Goal: Subscribe to service/newsletter

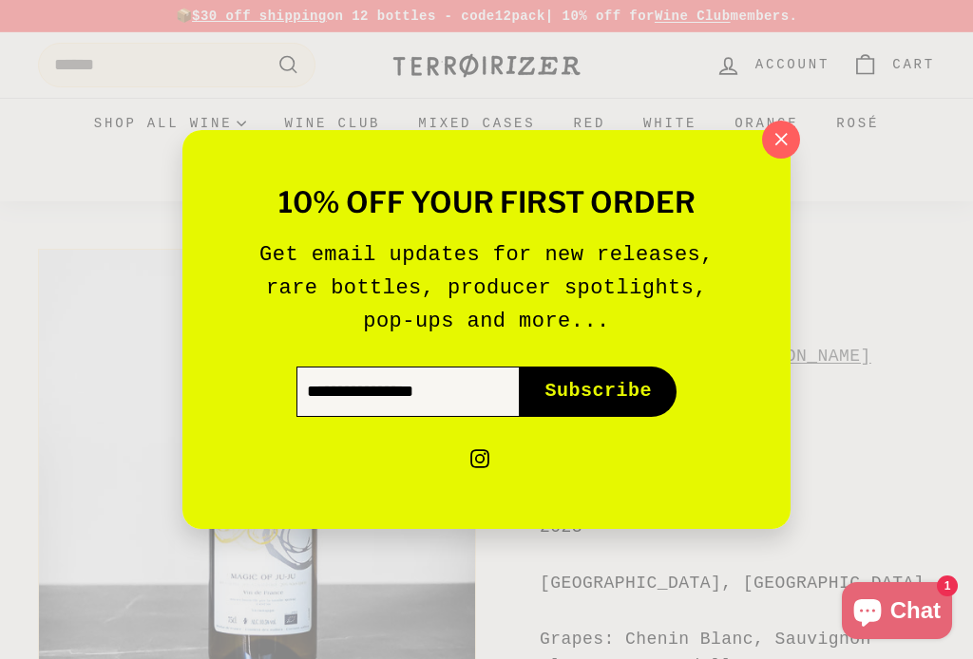
click at [331, 400] on input "Enter your email" at bounding box center [407, 391] width 223 height 49
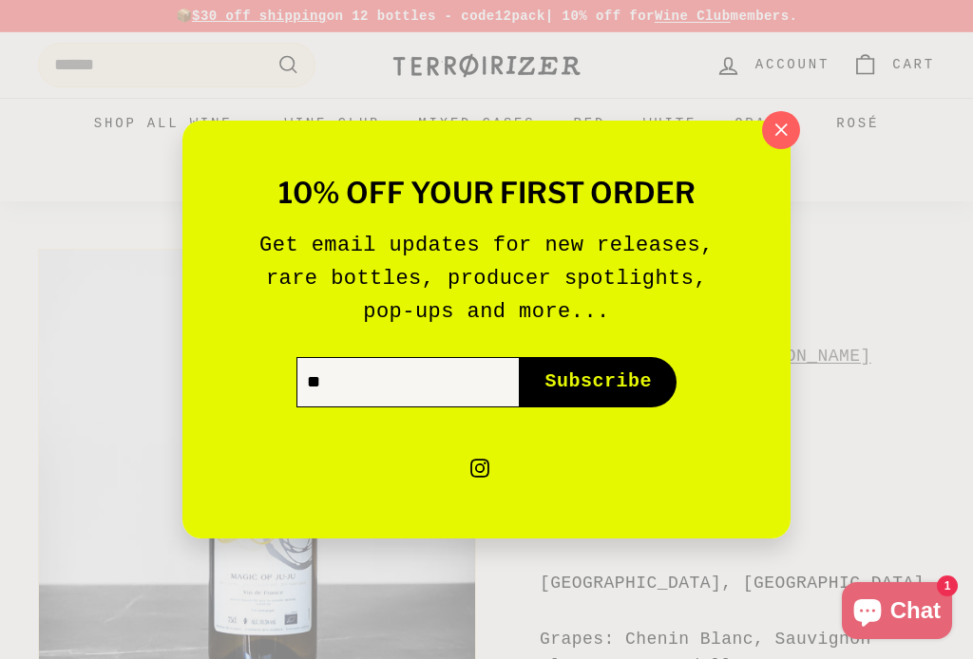
type input "*"
type input "**********"
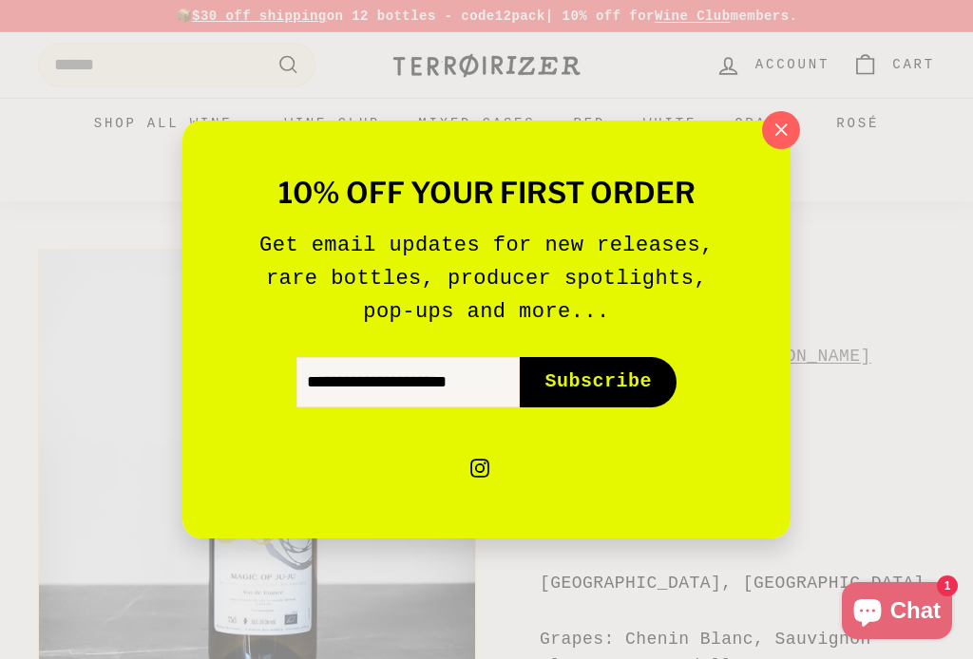
click at [595, 384] on span "Subscribe" at bounding box center [597, 382] width 107 height 27
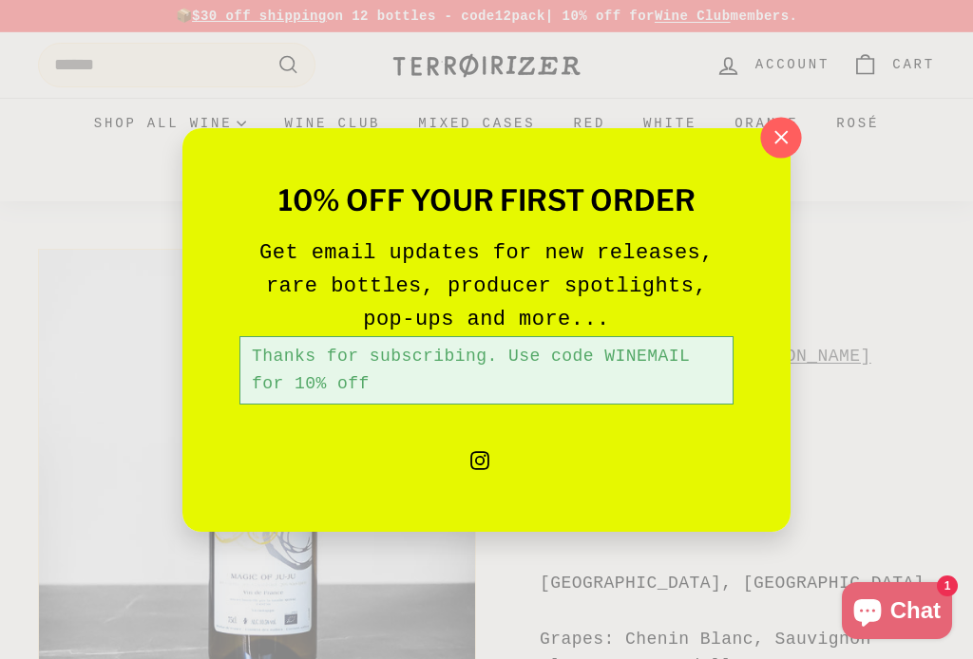
click at [786, 137] on icon "button" at bounding box center [781, 138] width 29 height 29
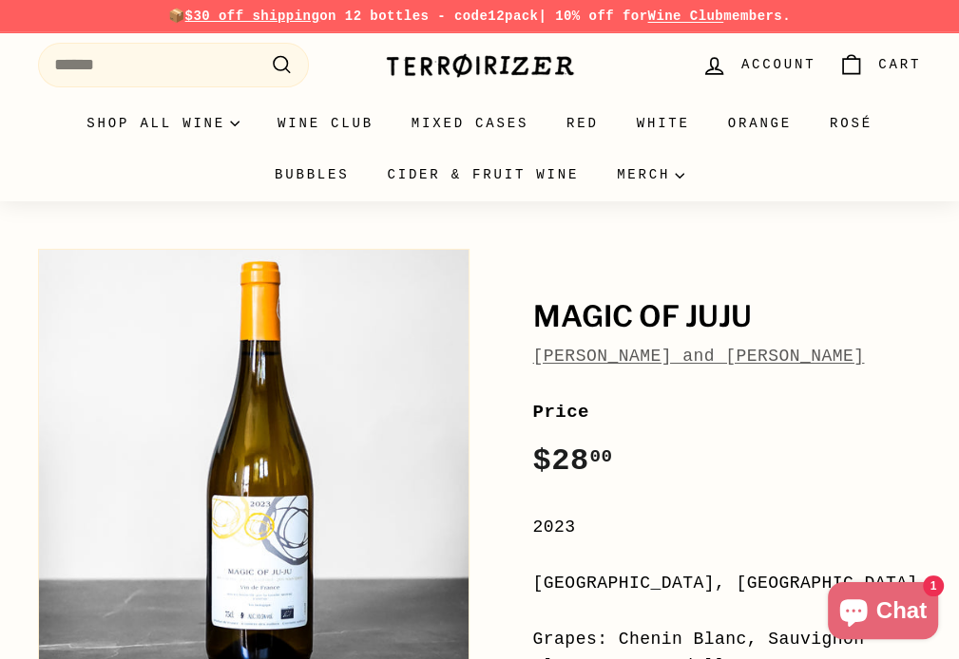
click at [642, 366] on link "[PERSON_NAME] and [PERSON_NAME]" at bounding box center [699, 356] width 332 height 19
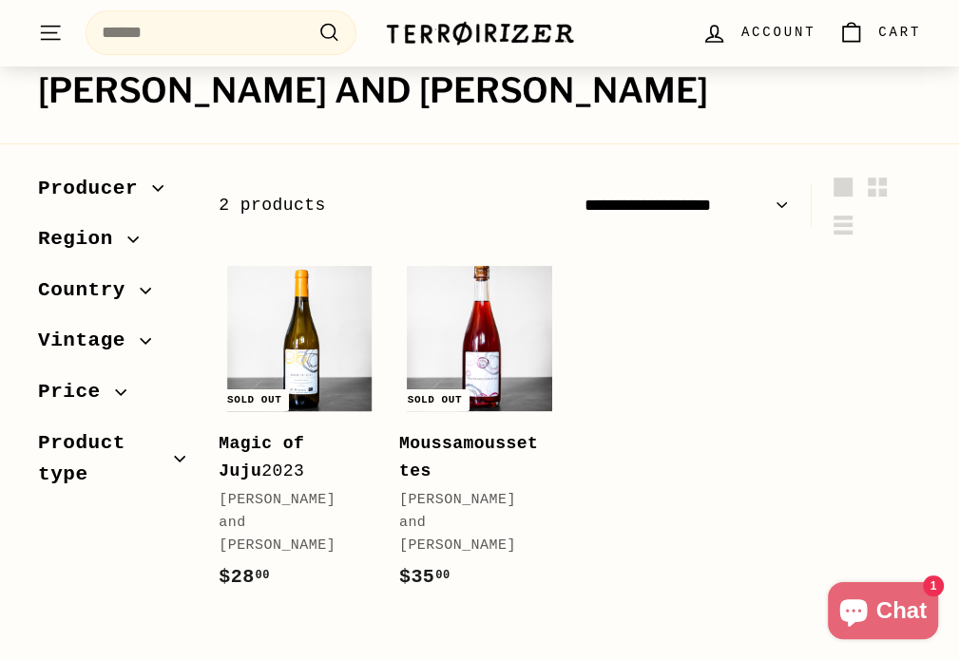
scroll to position [190, 0]
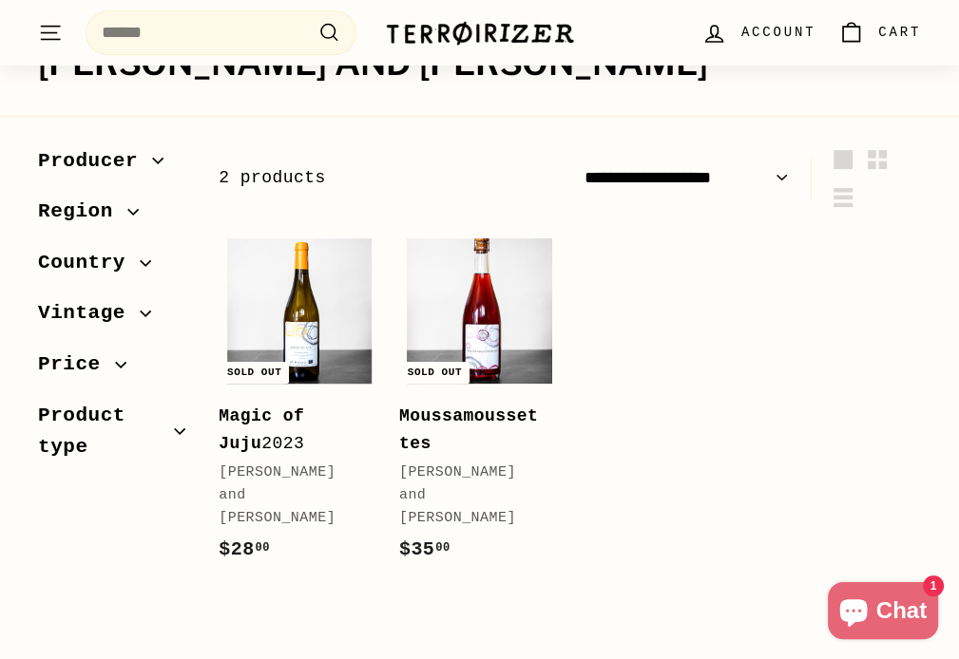
click at [152, 161] on icon "button" at bounding box center [157, 160] width 11 height 11
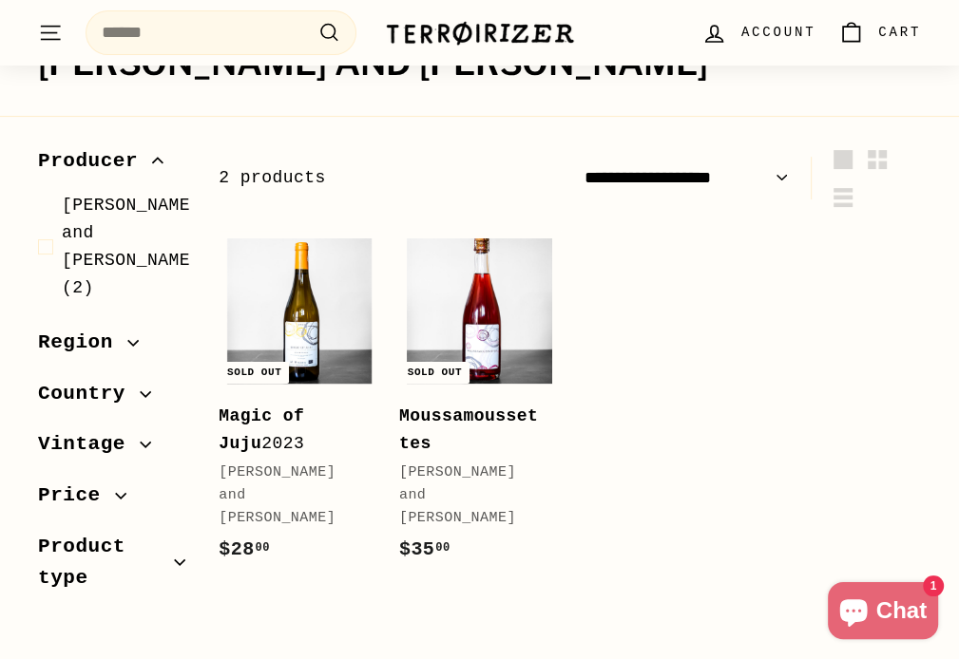
click at [152, 161] on icon "button" at bounding box center [157, 160] width 11 height 11
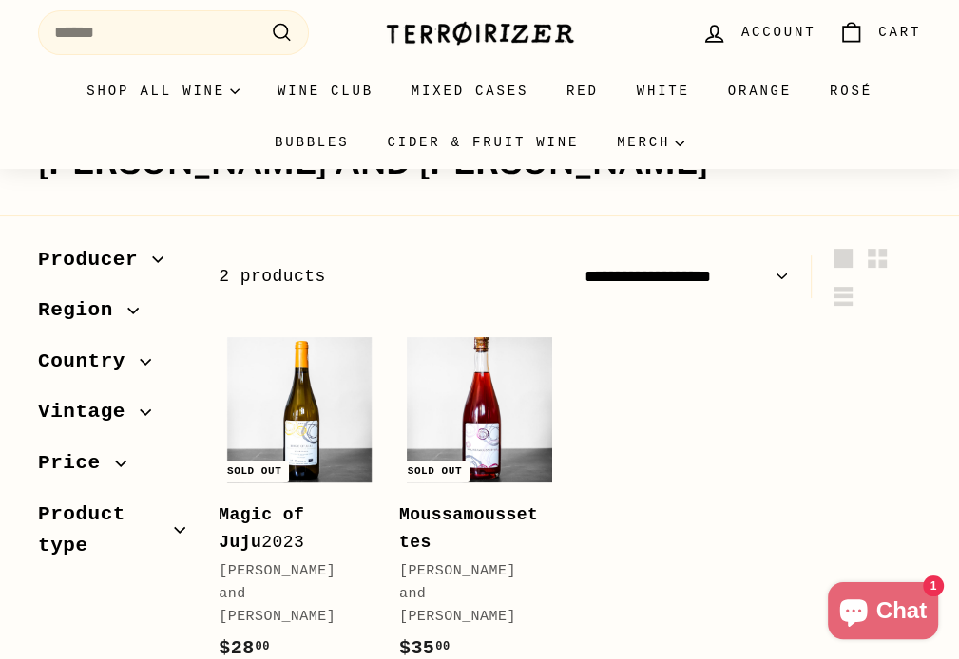
scroll to position [0, 0]
